Goal: Information Seeking & Learning: Learn about a topic

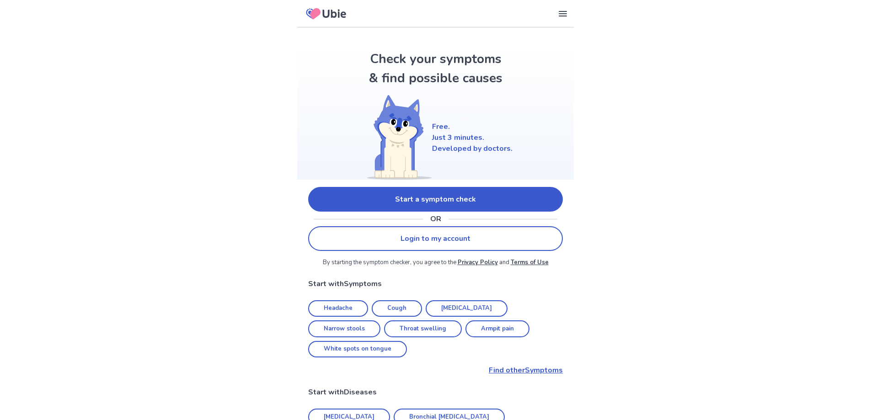
click at [470, 198] on link "Start a symptom check" at bounding box center [435, 199] width 255 height 25
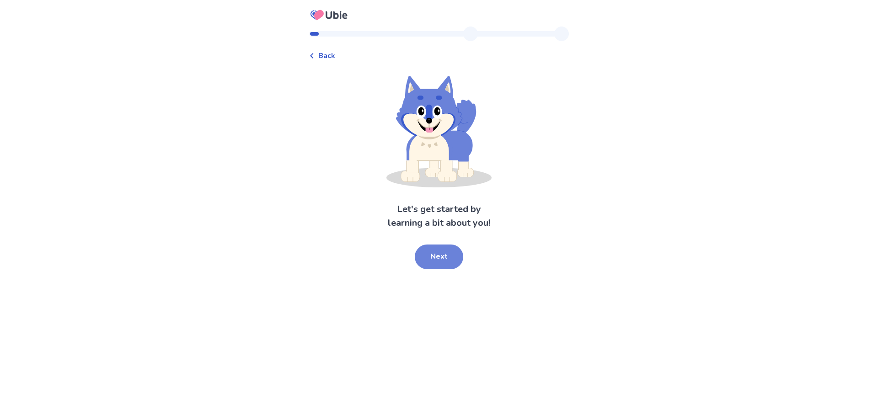
click at [448, 256] on button "Next" at bounding box center [439, 257] width 48 height 25
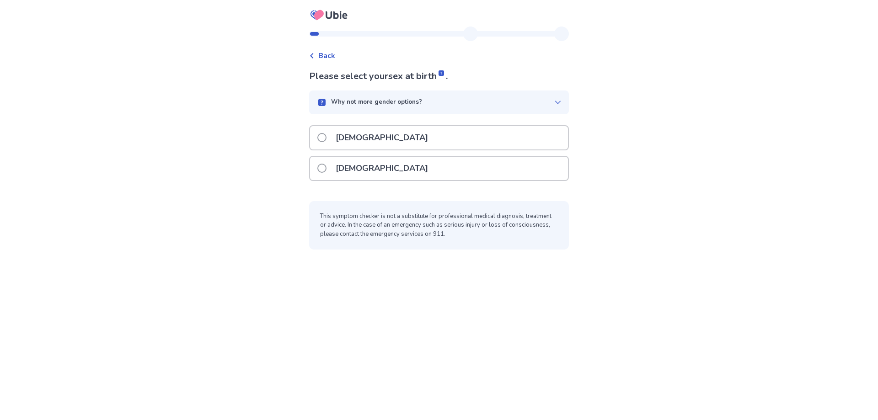
click at [360, 164] on p "[DEMOGRAPHIC_DATA]" at bounding box center [381, 168] width 103 height 23
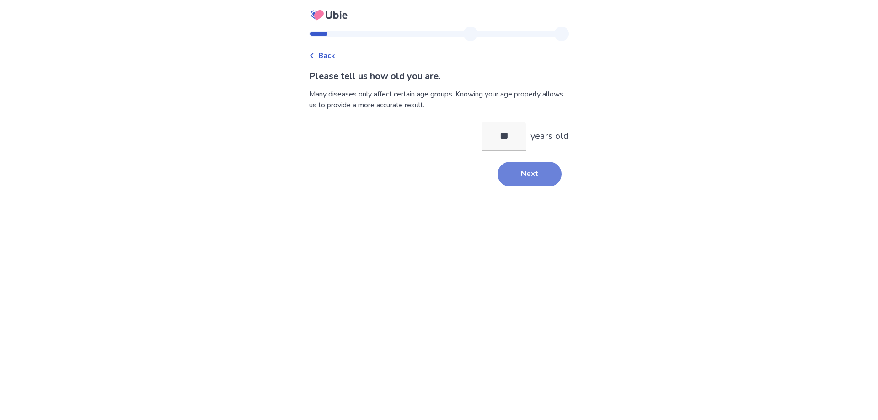
type input "**"
click at [535, 177] on button "Next" at bounding box center [529, 174] width 64 height 25
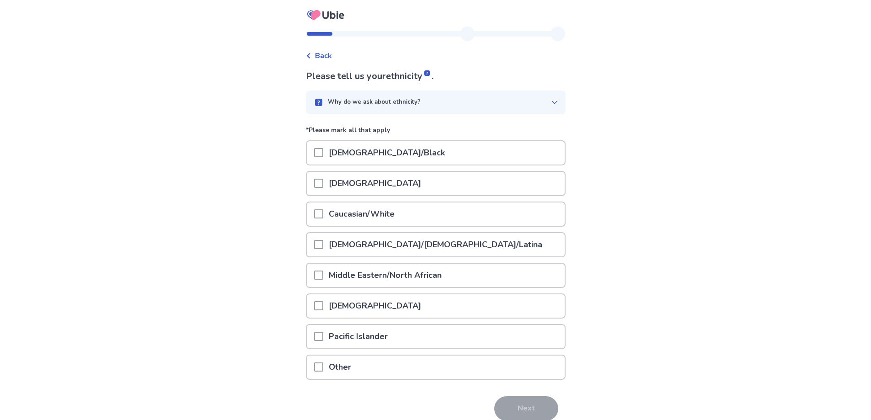
click at [335, 213] on p "Caucasian/White" at bounding box center [361, 214] width 77 height 23
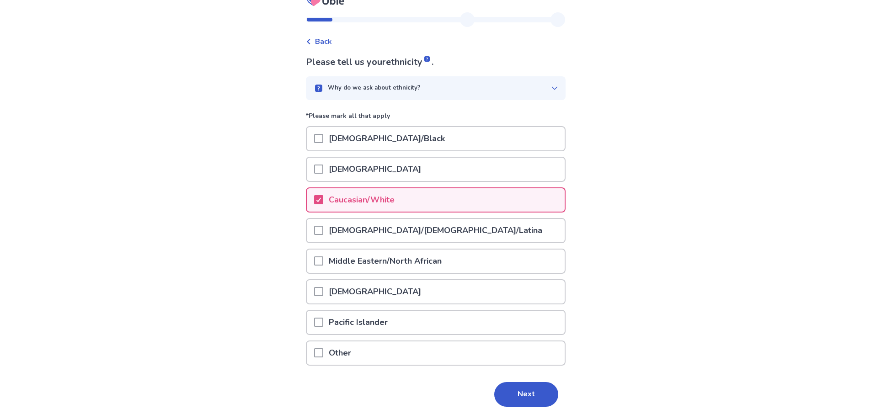
scroll to position [41, 0]
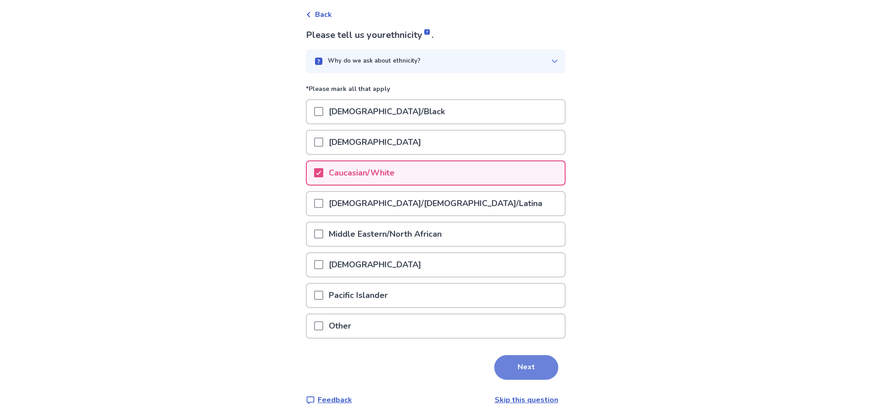
click at [525, 363] on button "Next" at bounding box center [526, 367] width 64 height 25
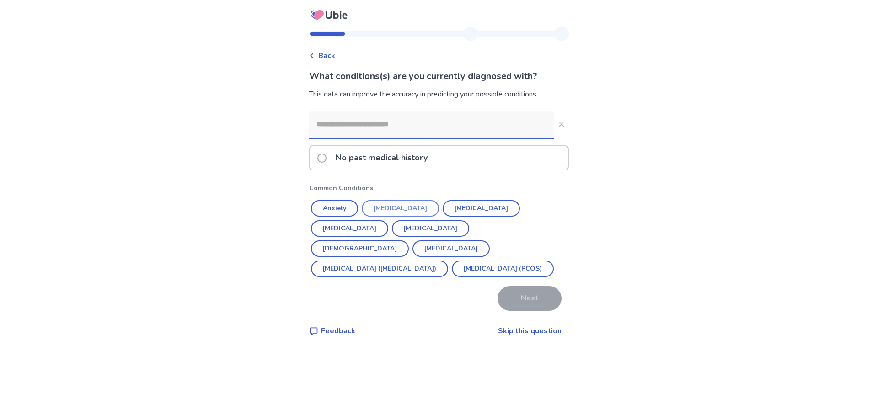
click at [385, 210] on button "[MEDICAL_DATA]" at bounding box center [400, 208] width 77 height 16
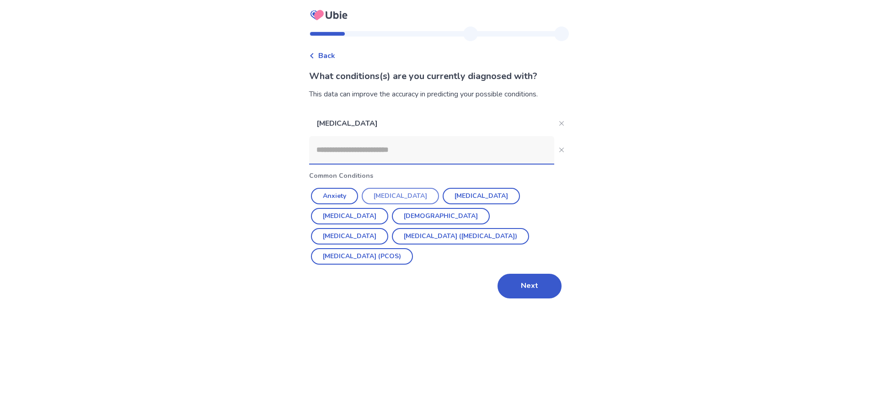
click at [401, 195] on button "[MEDICAL_DATA]" at bounding box center [400, 196] width 77 height 16
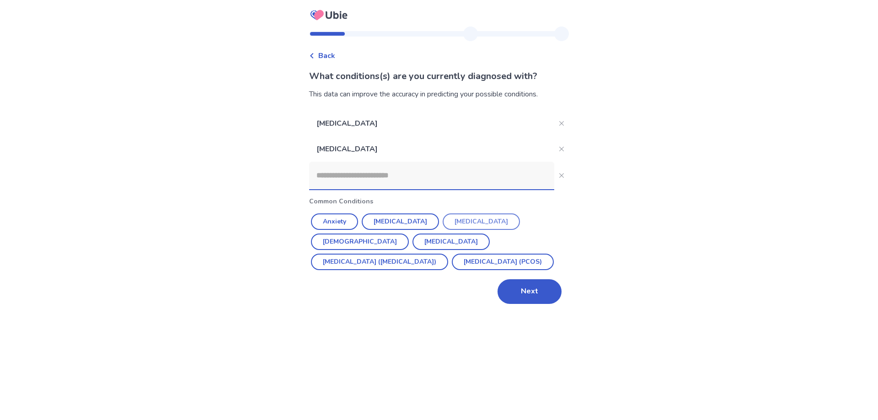
click at [474, 224] on button "[MEDICAL_DATA]" at bounding box center [481, 222] width 77 height 16
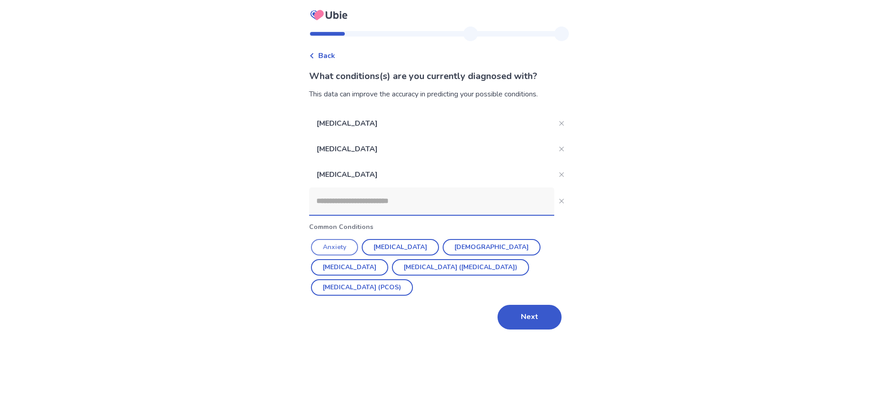
click at [330, 244] on button "Anxiety" at bounding box center [334, 247] width 47 height 16
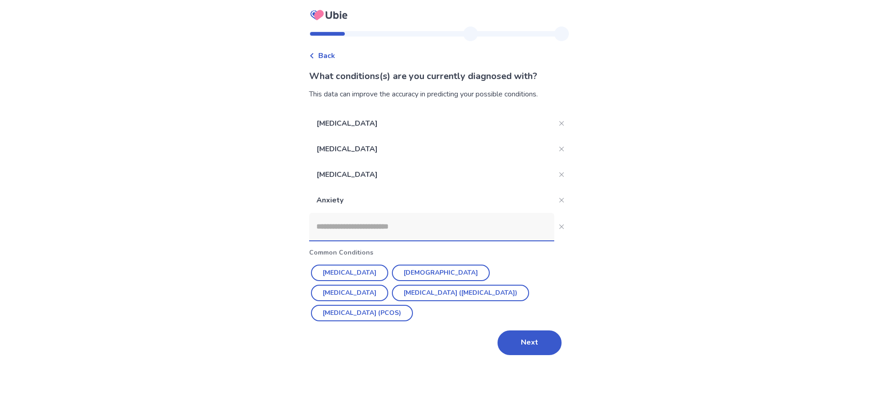
click at [331, 236] on input at bounding box center [431, 226] width 245 height 27
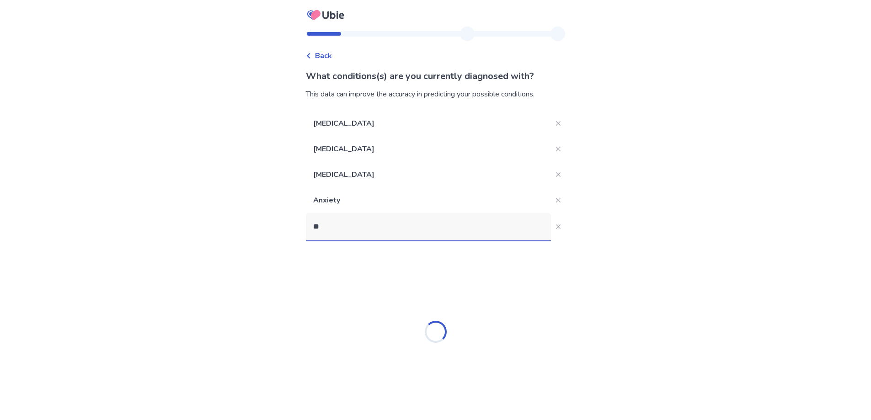
type input "*"
type input "**********"
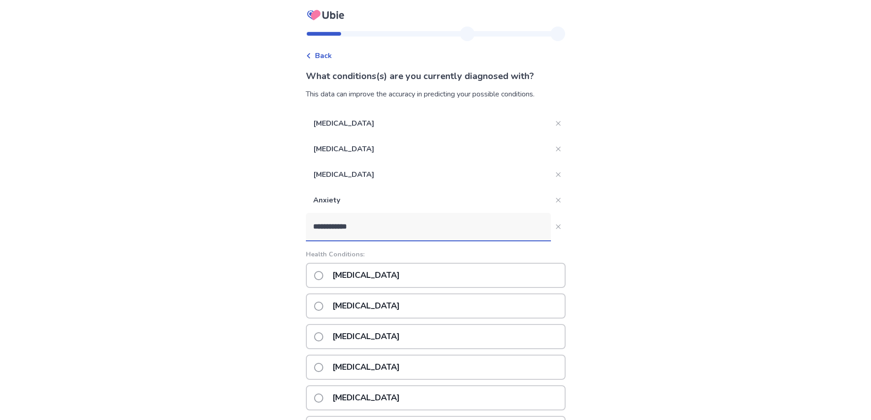
click at [337, 275] on p "[MEDICAL_DATA]" at bounding box center [366, 275] width 78 height 23
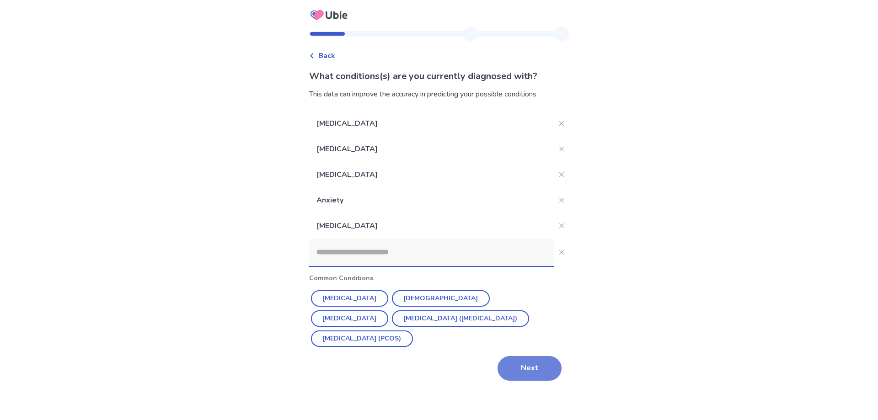
click at [528, 373] on button "Next" at bounding box center [529, 368] width 64 height 25
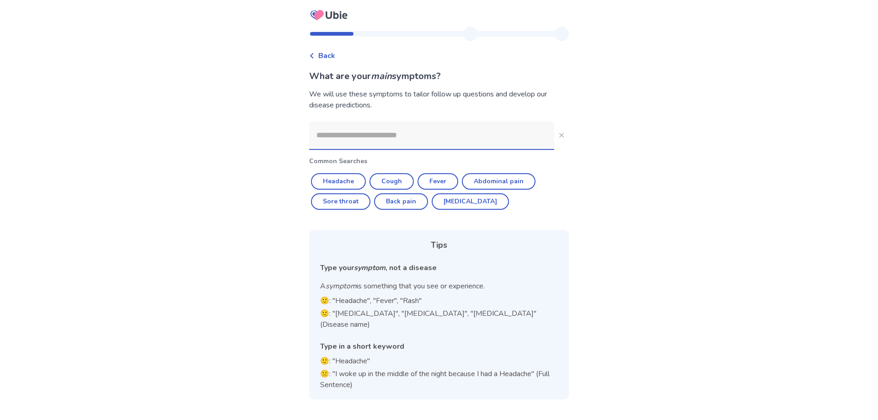
click at [372, 129] on input at bounding box center [431, 135] width 245 height 27
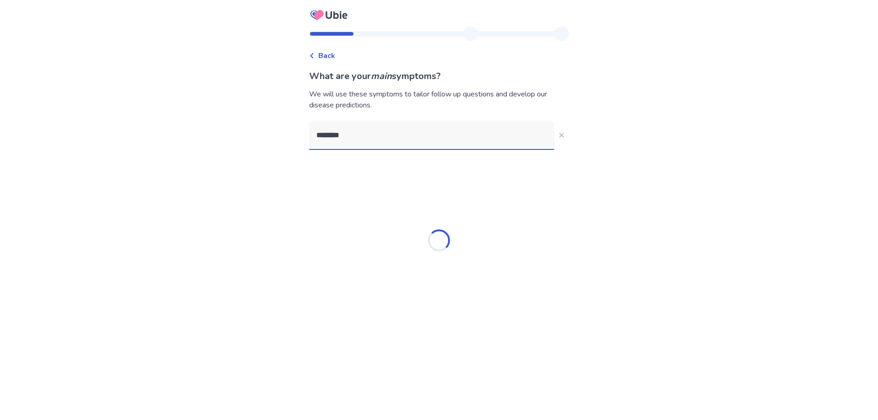
type input "*********"
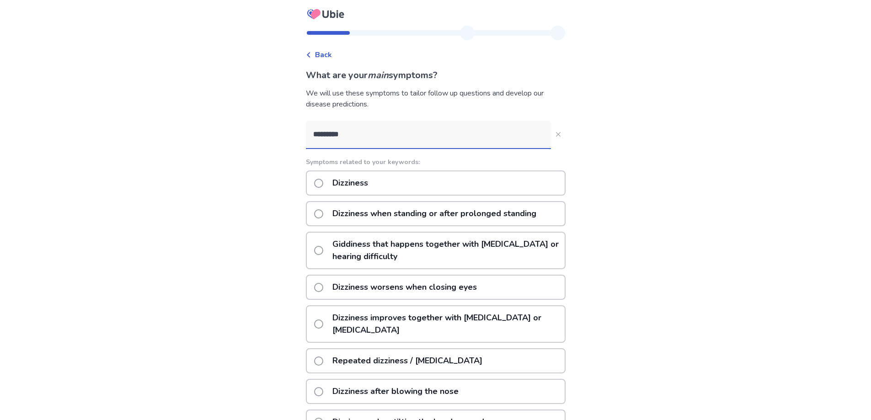
scroll to position [0, 0]
click at [352, 182] on p "Dizziness" at bounding box center [350, 183] width 47 height 23
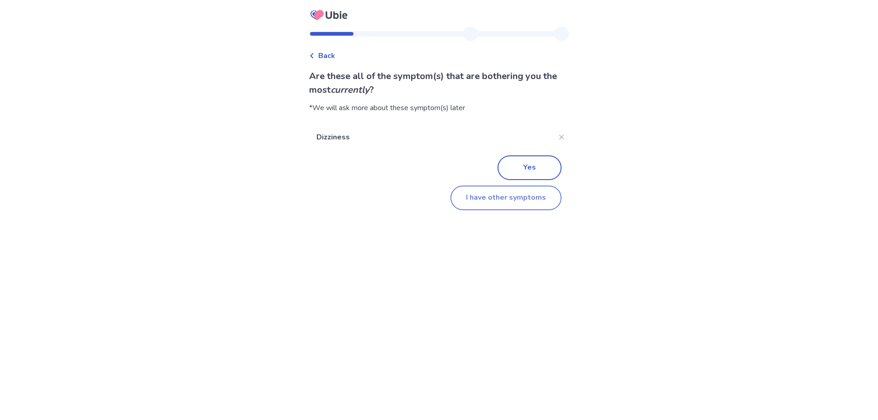
click at [509, 190] on button "I have other symptoms" at bounding box center [505, 198] width 111 height 25
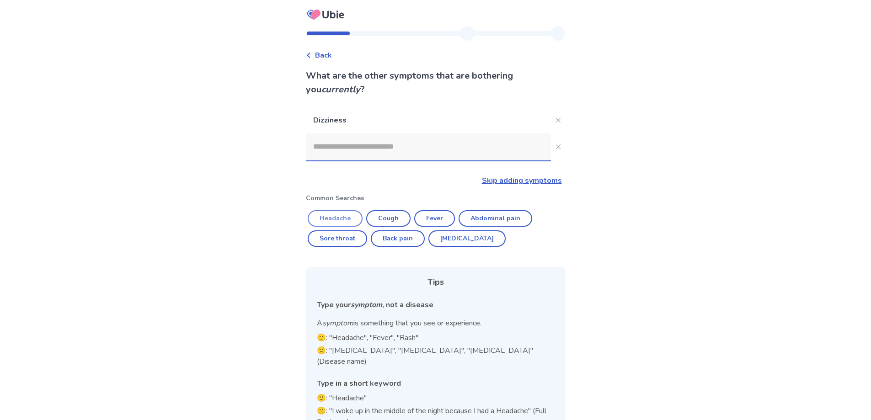
click at [332, 219] on button "Headache" at bounding box center [335, 218] width 55 height 16
type input "********"
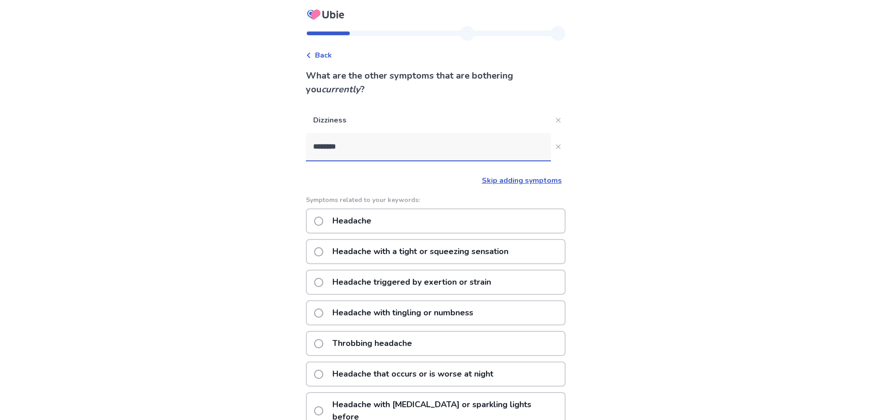
scroll to position [0, 0]
click at [360, 249] on p "Headache with a tight or squeezing sensation" at bounding box center [420, 251] width 187 height 23
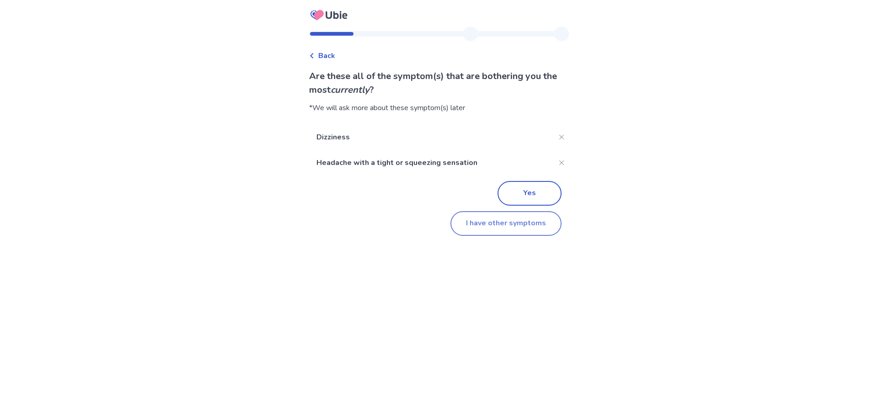
click at [499, 224] on button "I have other symptoms" at bounding box center [505, 223] width 111 height 25
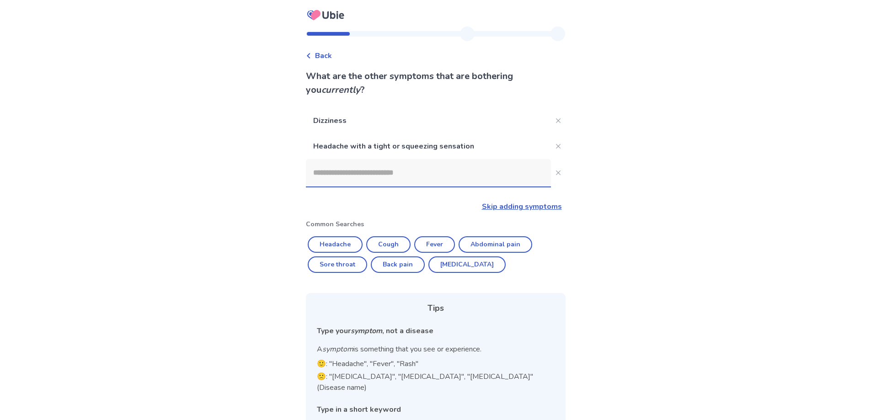
click at [347, 178] on input at bounding box center [428, 172] width 245 height 27
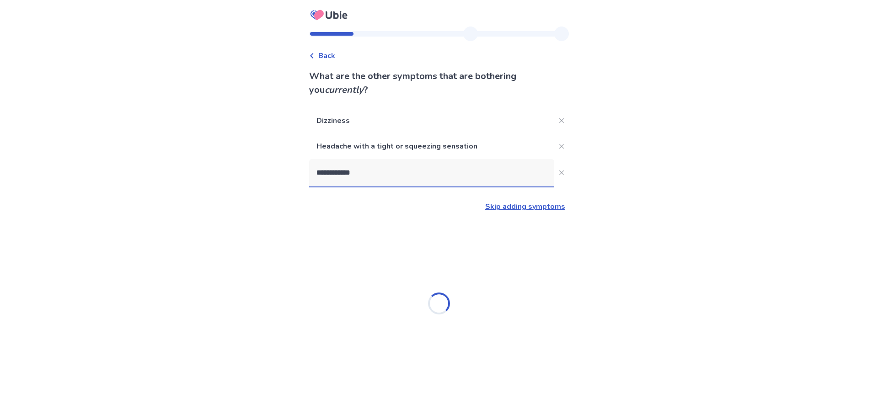
type input "**********"
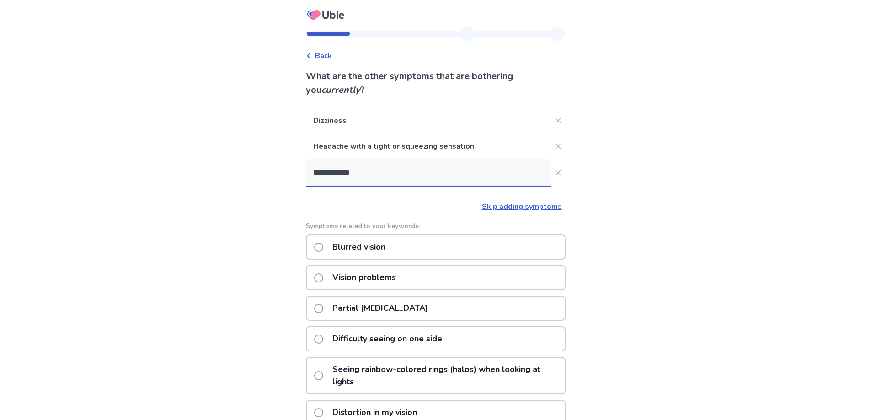
click at [335, 245] on p "Blurred vision" at bounding box center [359, 246] width 64 height 23
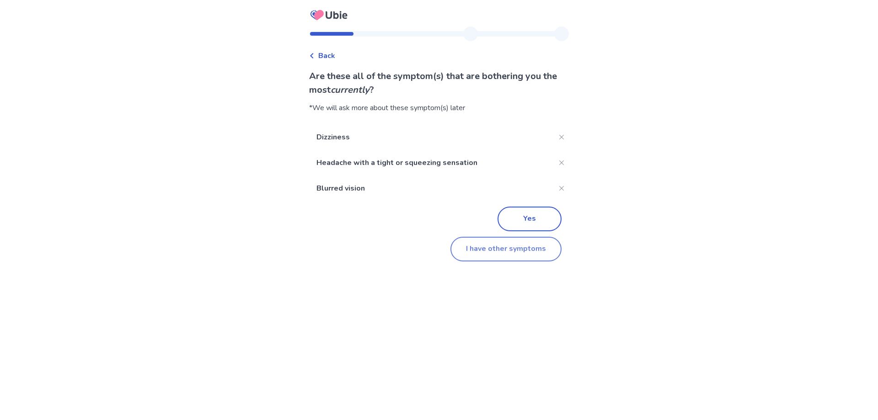
click at [517, 248] on button "I have other symptoms" at bounding box center [505, 249] width 111 height 25
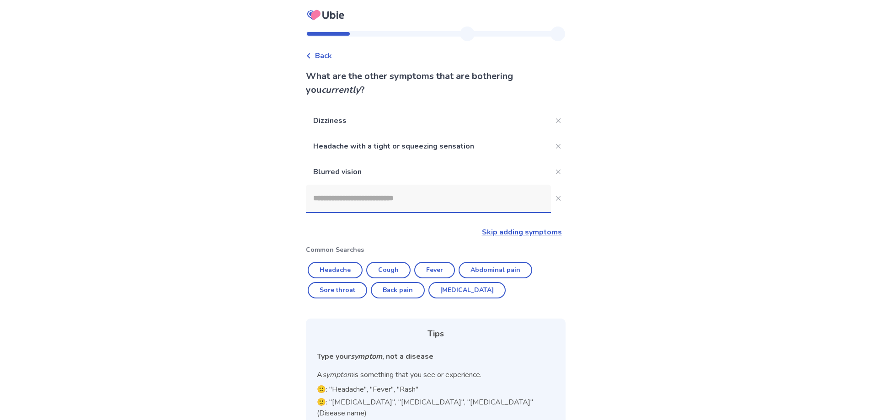
click at [401, 208] on input at bounding box center [428, 198] width 245 height 27
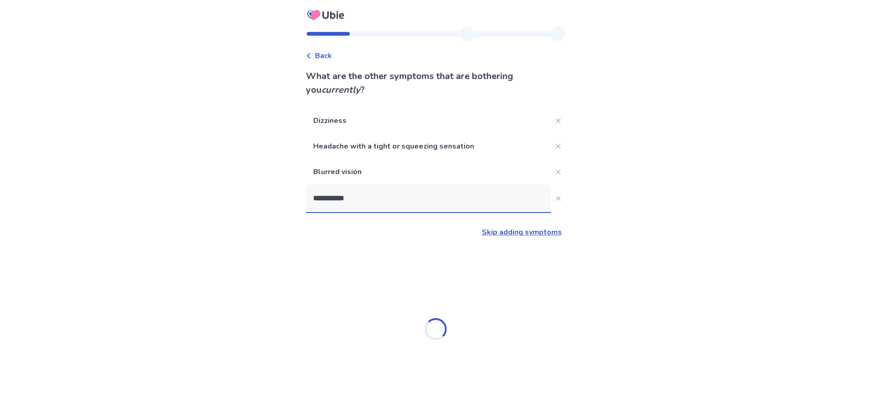
type input "**********"
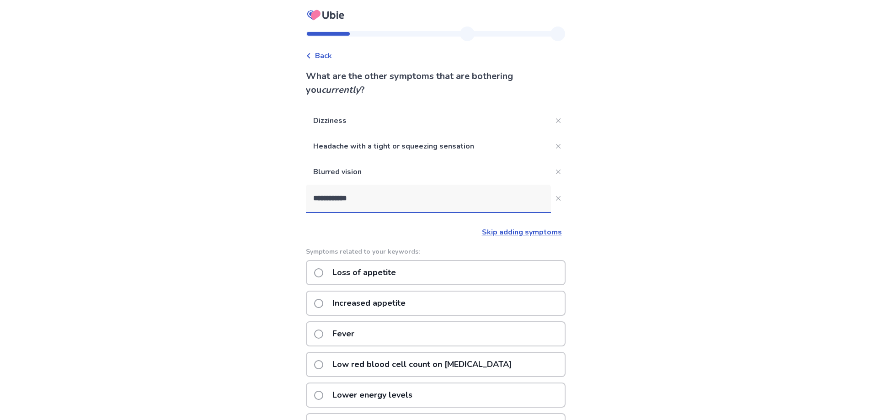
click at [390, 277] on p "Loss of appetite" at bounding box center [364, 272] width 75 height 23
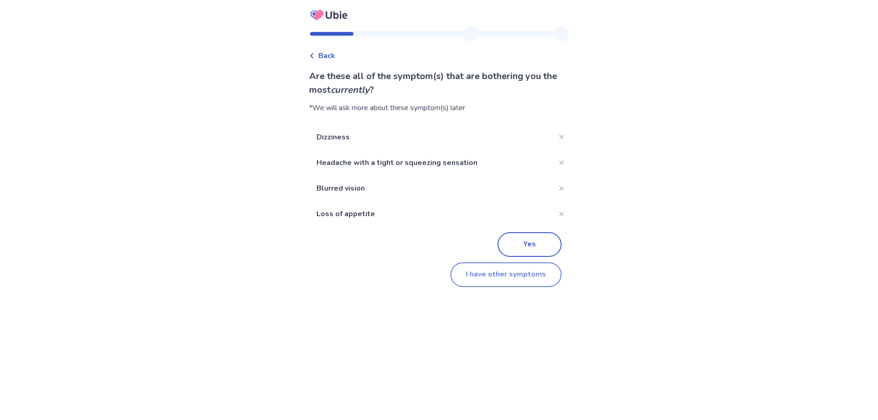
click at [530, 270] on button "I have other symptoms" at bounding box center [505, 274] width 111 height 25
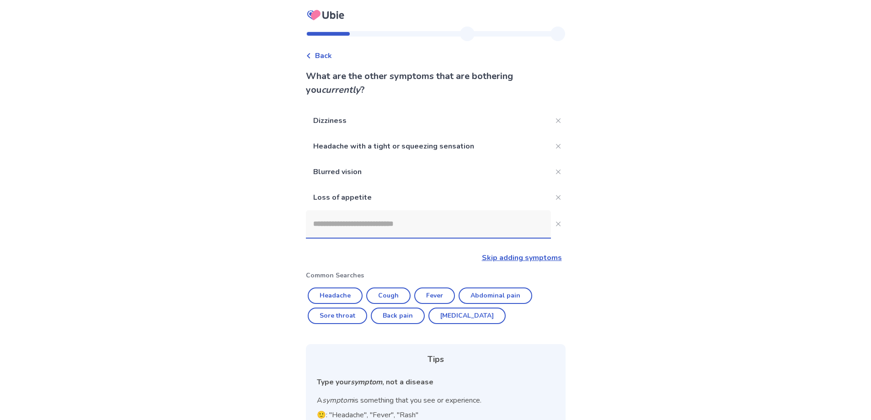
click at [431, 219] on input at bounding box center [428, 223] width 245 height 27
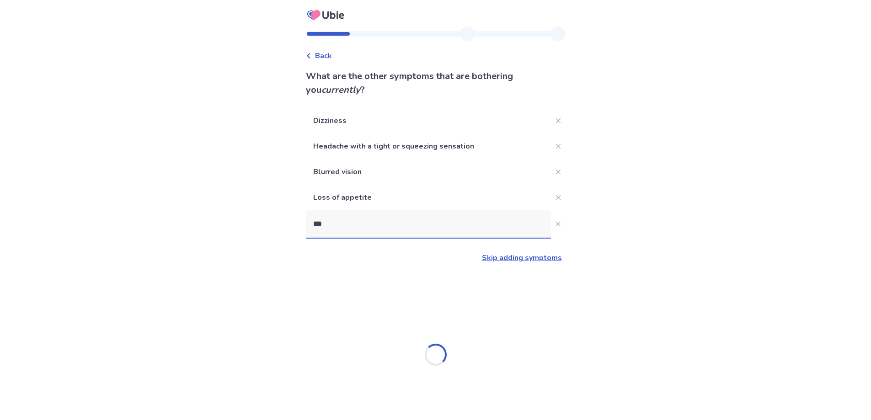
type input "****"
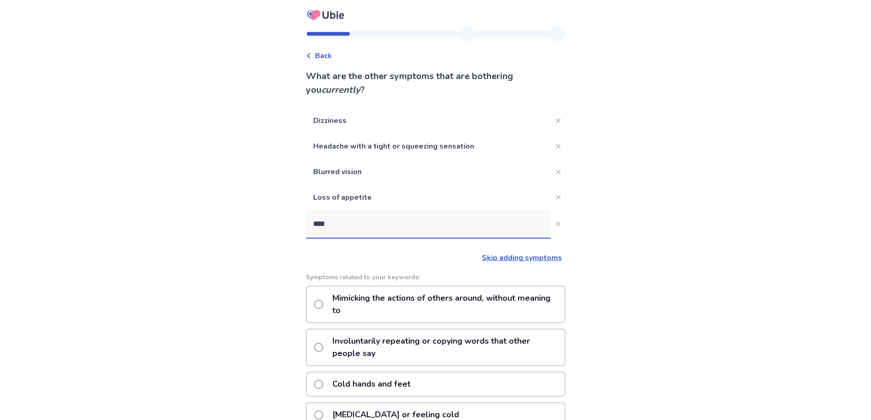
drag, startPoint x: 422, startPoint y: 227, endPoint x: 298, endPoint y: 222, distance: 123.6
click at [298, 222] on div "Back What are the other symptoms that are bothering you currently ? Dizziness H…" at bounding box center [435, 328] width 871 height 657
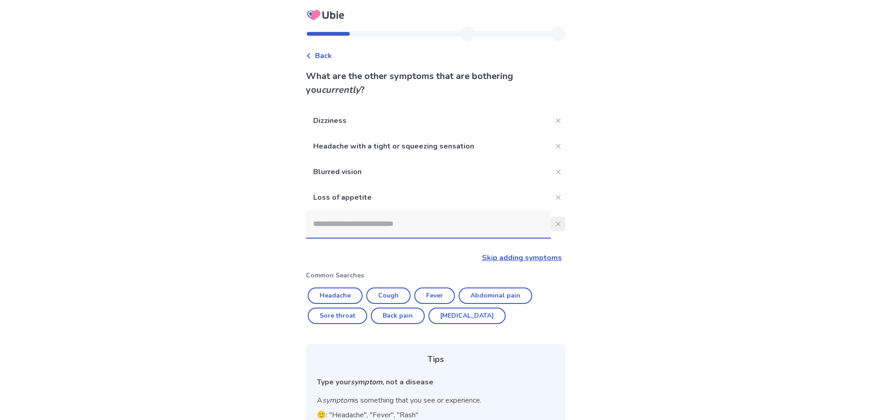
click at [553, 228] on button "Close" at bounding box center [558, 224] width 15 height 15
click at [523, 258] on link "Skip adding symptoms" at bounding box center [522, 258] width 80 height 10
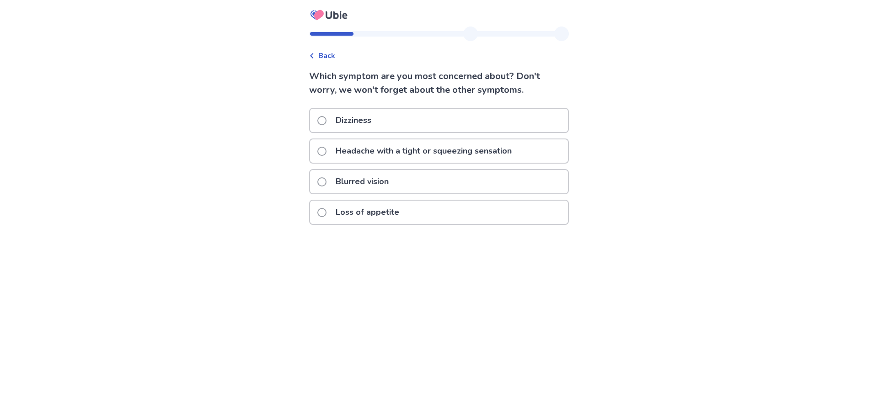
click at [320, 119] on div "Dizziness" at bounding box center [439, 120] width 258 height 23
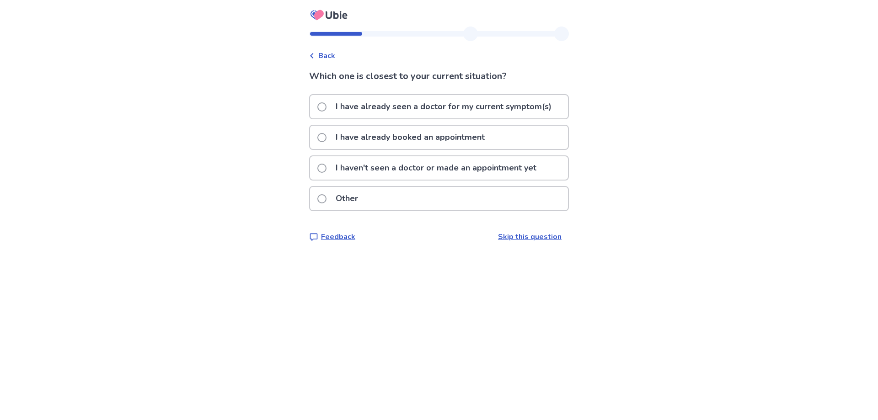
click at [425, 112] on p "I have already seen a doctor for my current symptom(s)" at bounding box center [443, 106] width 227 height 23
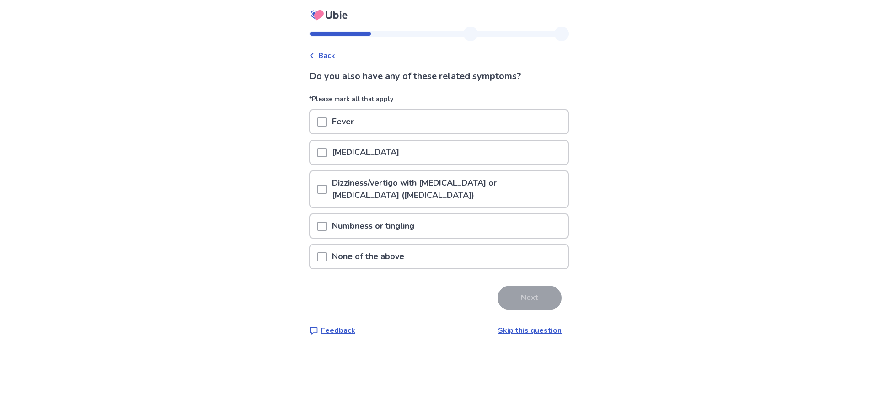
click at [392, 155] on p "[MEDICAL_DATA]" at bounding box center [365, 152] width 78 height 23
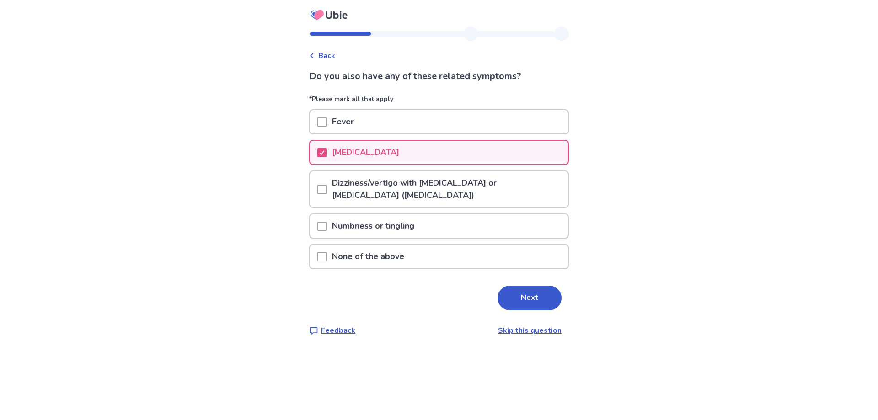
drag, startPoint x: 538, startPoint y: 297, endPoint x: 529, endPoint y: 299, distance: 9.0
click at [534, 297] on button "Next" at bounding box center [529, 298] width 64 height 25
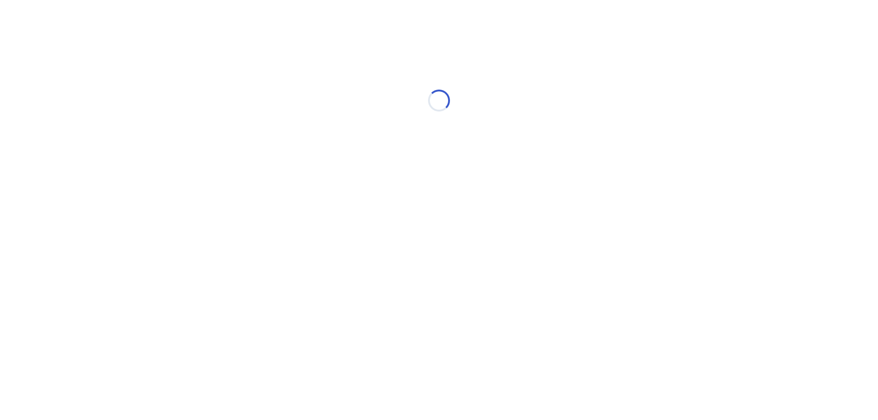
select select "*"
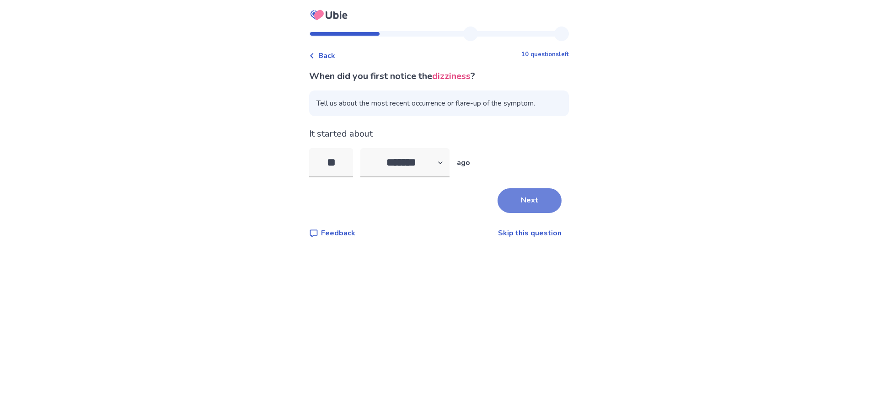
type input "**"
click at [543, 205] on button "Next" at bounding box center [529, 200] width 64 height 25
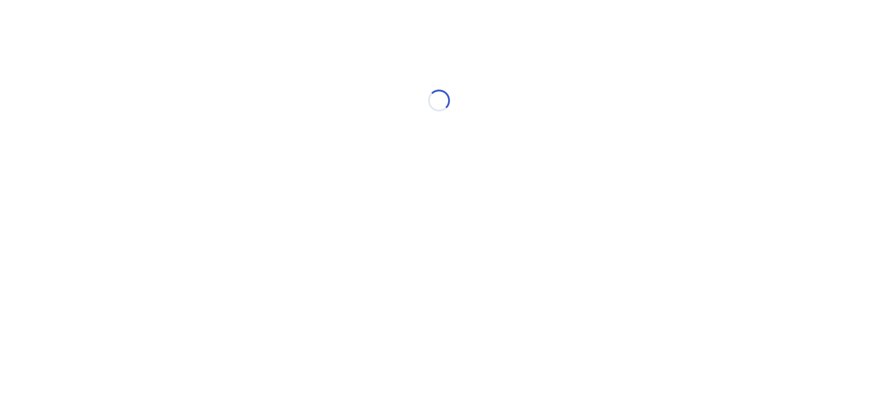
select select "*"
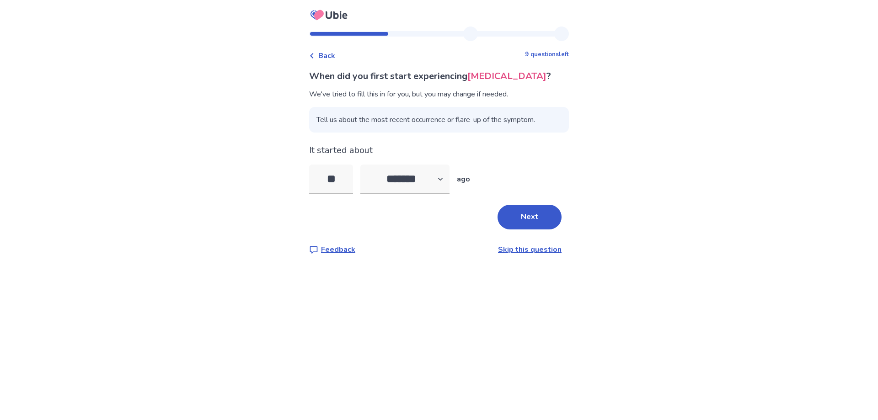
drag, startPoint x: 350, startPoint y: 175, endPoint x: 296, endPoint y: 177, distance: 54.0
click at [296, 177] on div "Back 9 questions left When did you first start experiencing [MEDICAL_DATA] ? We…" at bounding box center [439, 210] width 878 height 420
type input "**"
click at [527, 224] on button "Next" at bounding box center [529, 217] width 64 height 25
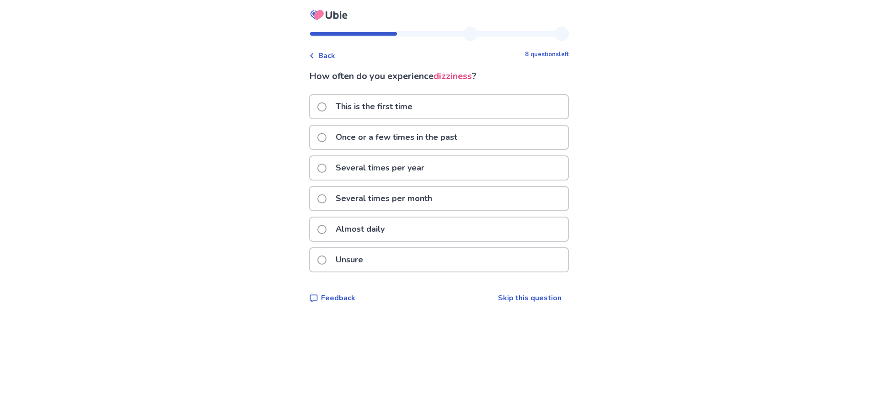
click at [350, 263] on p "Unsure" at bounding box center [349, 259] width 38 height 23
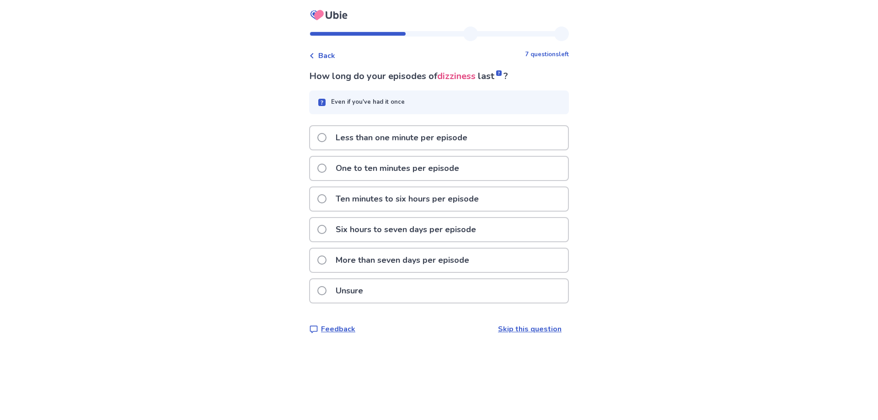
click at [410, 263] on p "More than seven days per episode" at bounding box center [402, 260] width 144 height 23
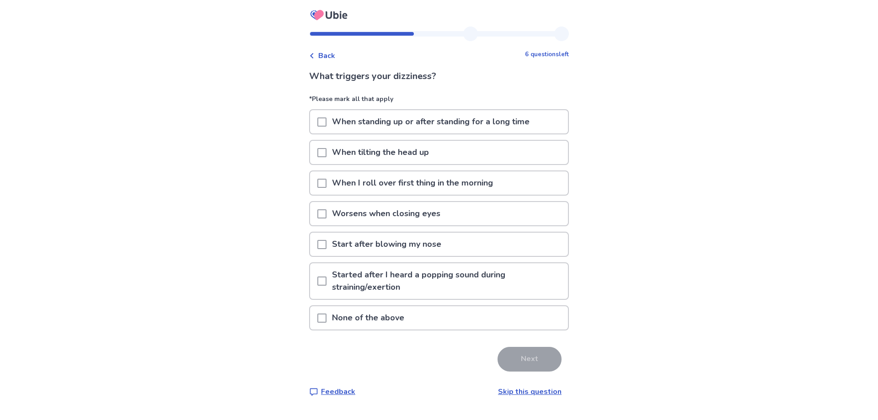
click at [326, 124] on span at bounding box center [321, 121] width 9 height 9
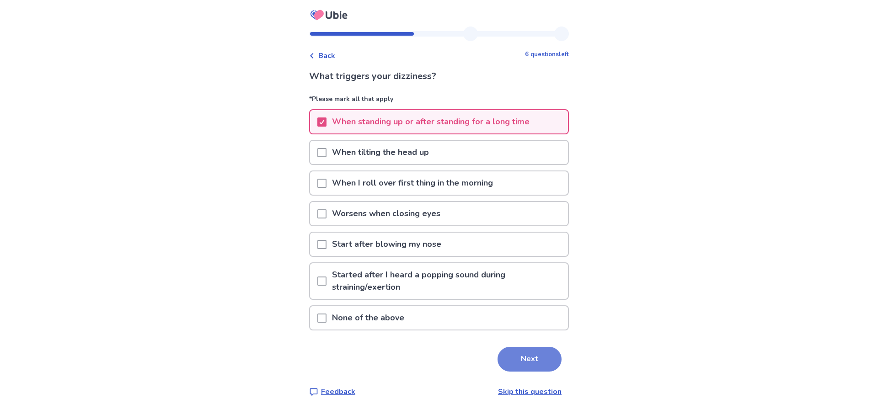
click at [520, 358] on button "Next" at bounding box center [529, 359] width 64 height 25
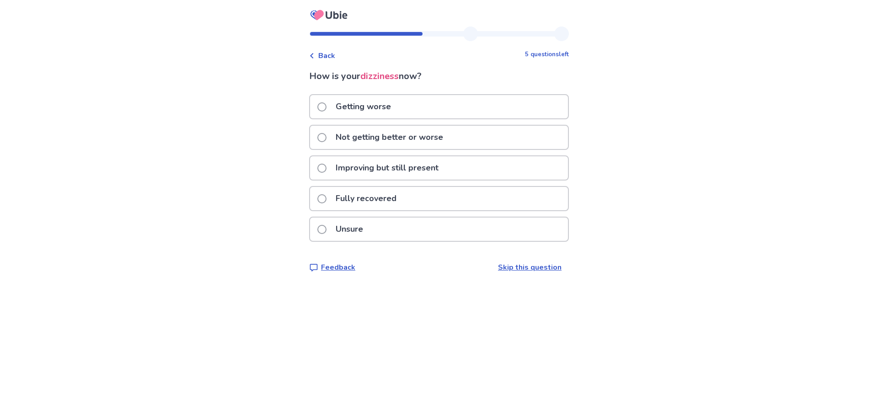
click at [359, 143] on p "Not getting better or worse" at bounding box center [389, 137] width 118 height 23
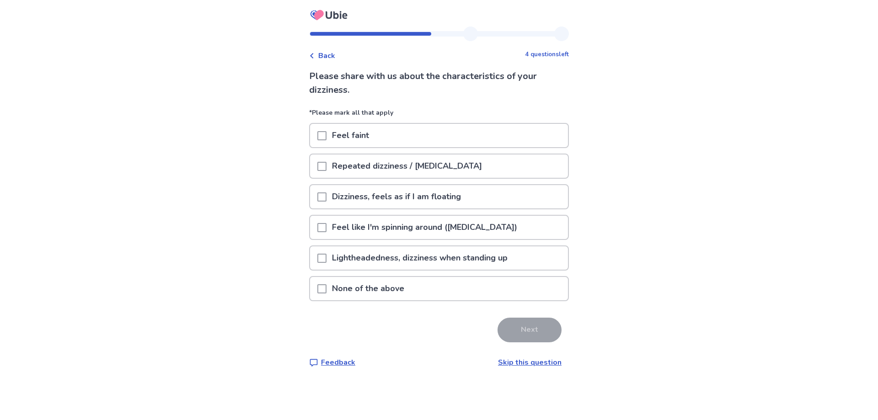
click at [324, 196] on span at bounding box center [321, 196] width 9 height 9
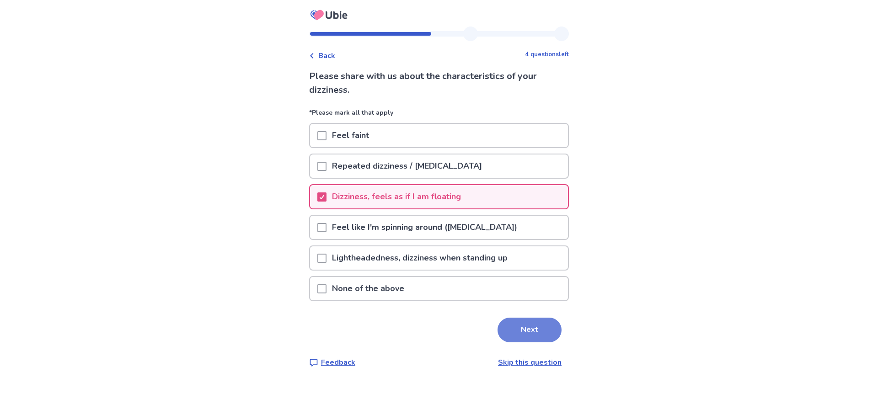
click at [515, 329] on button "Next" at bounding box center [529, 330] width 64 height 25
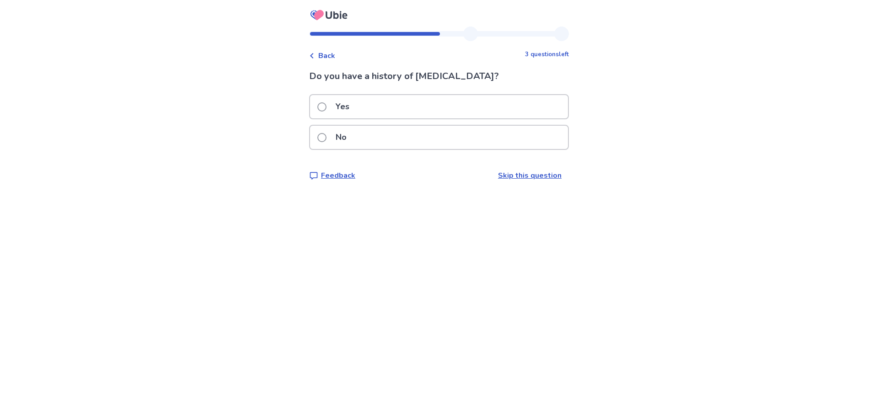
click at [331, 134] on label "No" at bounding box center [334, 137] width 35 height 23
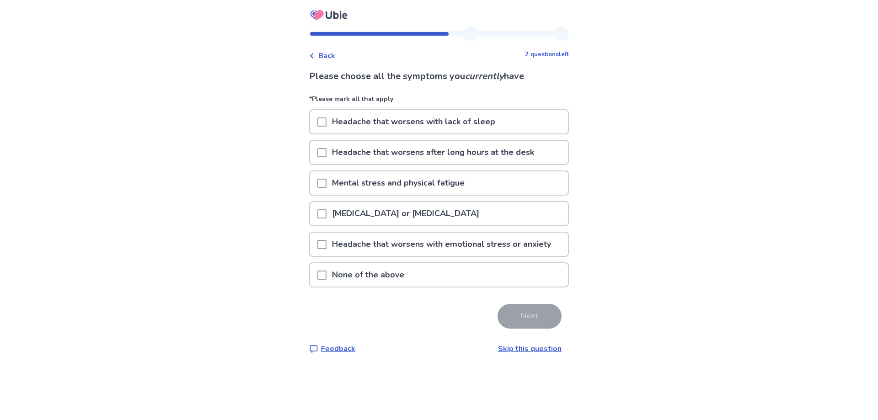
click at [326, 241] on span at bounding box center [321, 244] width 9 height 9
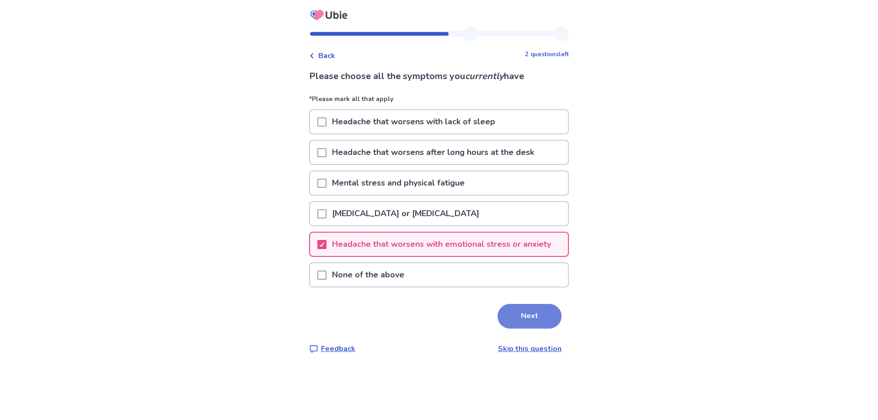
click at [550, 314] on button "Next" at bounding box center [529, 316] width 64 height 25
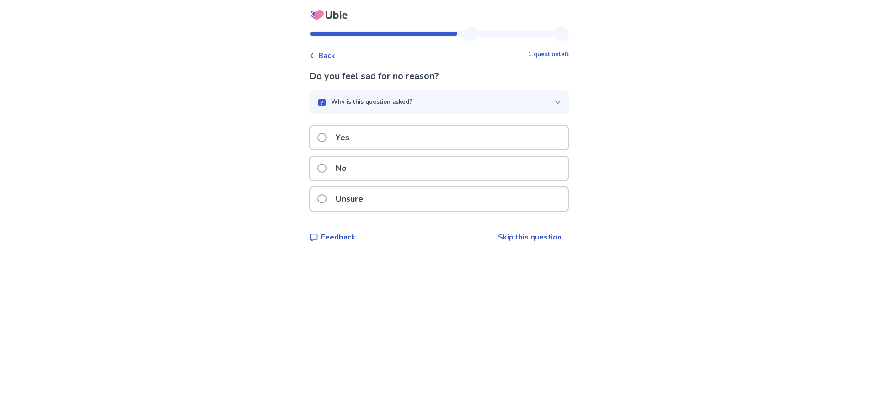
click at [325, 134] on span at bounding box center [321, 137] width 9 height 9
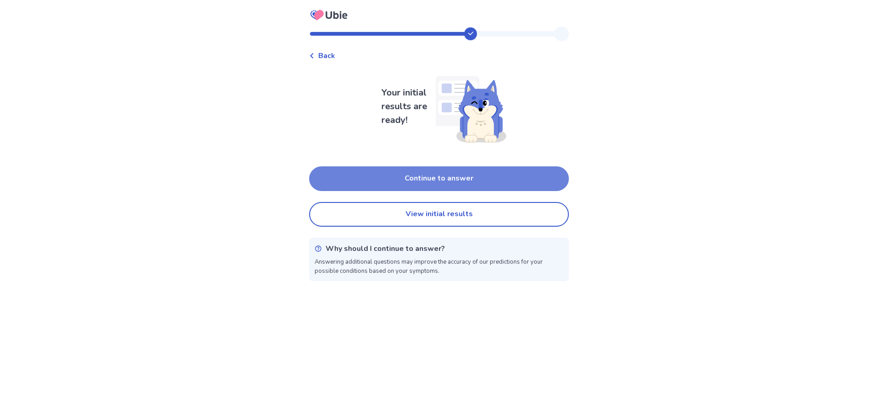
click at [445, 173] on button "Continue to answer" at bounding box center [439, 178] width 260 height 25
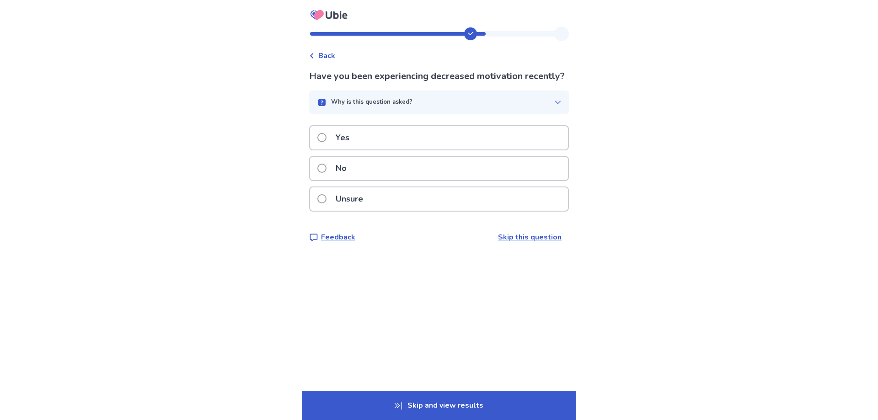
click at [338, 149] on p "Yes" at bounding box center [342, 137] width 25 height 23
click at [335, 149] on label "Yes" at bounding box center [335, 137] width 37 height 23
click at [337, 142] on p "Yes" at bounding box center [342, 137] width 25 height 23
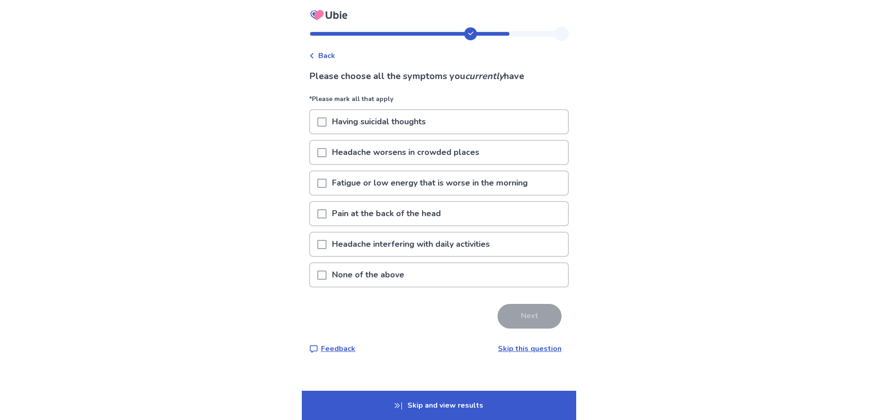
click at [324, 181] on span at bounding box center [321, 183] width 9 height 9
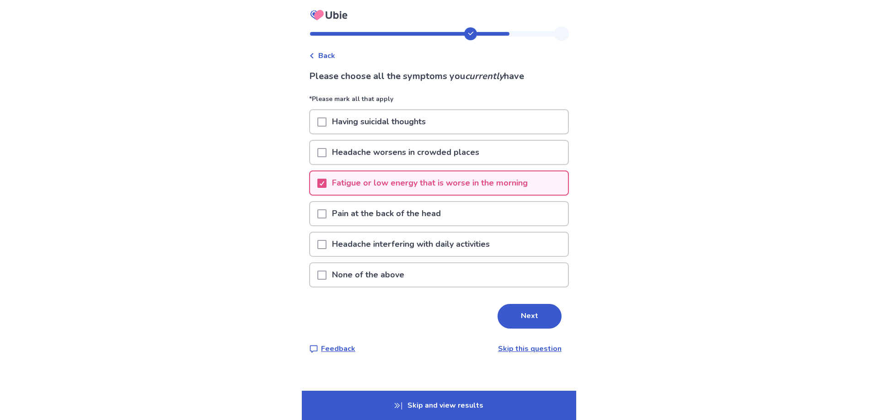
click at [326, 245] on span at bounding box center [321, 244] width 9 height 9
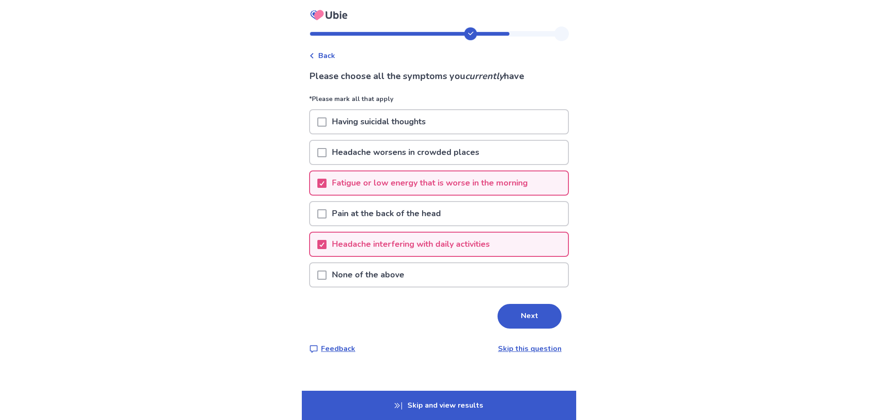
click at [539, 309] on button "Next" at bounding box center [529, 316] width 64 height 25
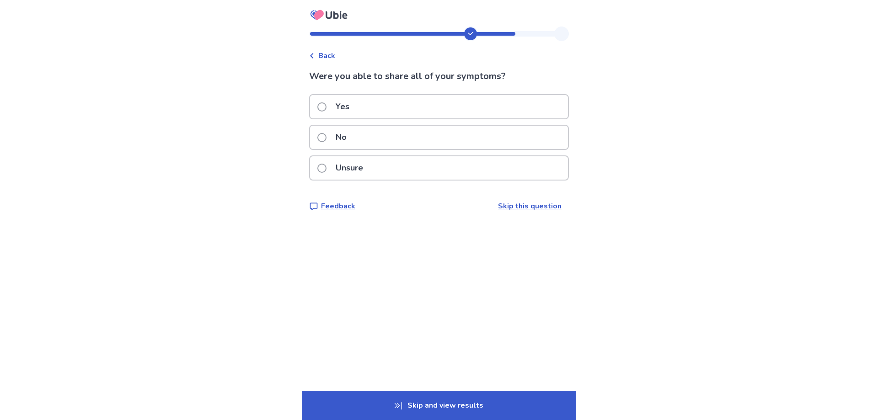
click at [326, 108] on span at bounding box center [321, 106] width 9 height 9
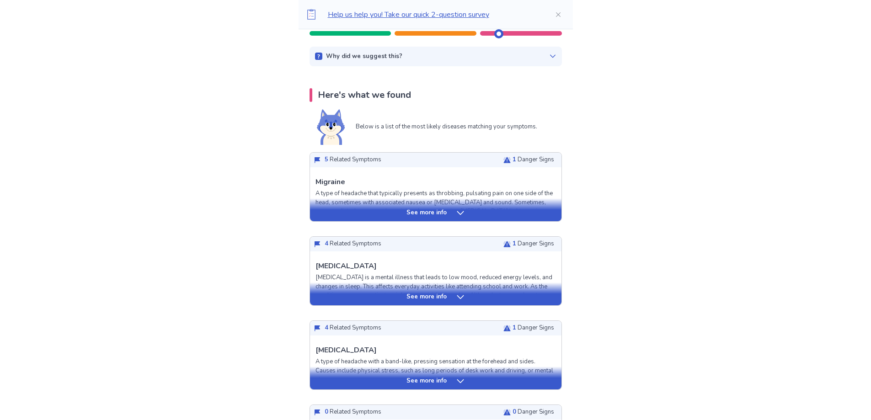
scroll to position [137, 0]
